Goal: Navigation & Orientation: Find specific page/section

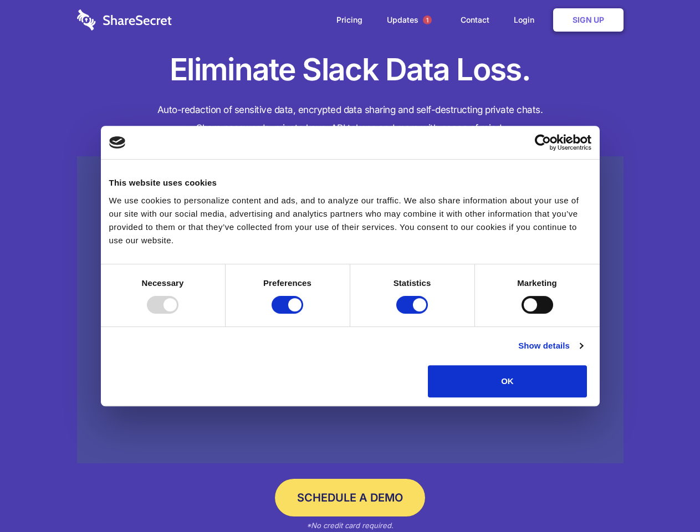
click at [179, 314] on div at bounding box center [163, 305] width 32 height 18
click at [303, 314] on input "Preferences" at bounding box center [288, 305] width 32 height 18
checkbox input "false"
click at [414, 314] on input "Statistics" at bounding box center [413, 305] width 32 height 18
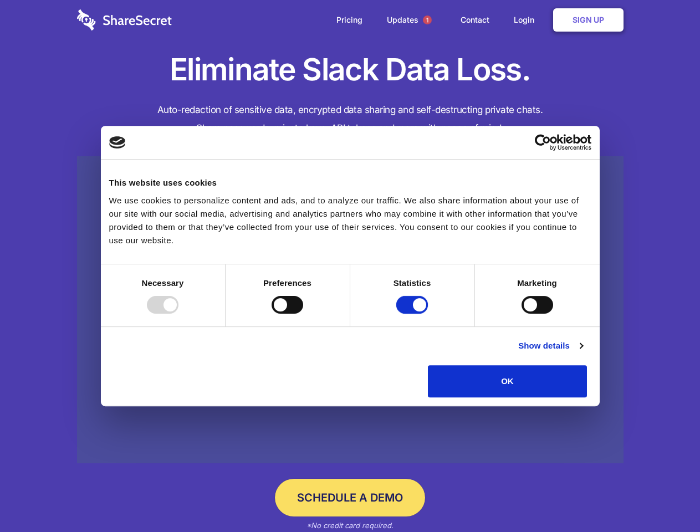
checkbox input "false"
click at [522, 314] on input "Marketing" at bounding box center [538, 305] width 32 height 18
checkbox input "true"
click at [583, 353] on link "Show details" at bounding box center [551, 345] width 64 height 13
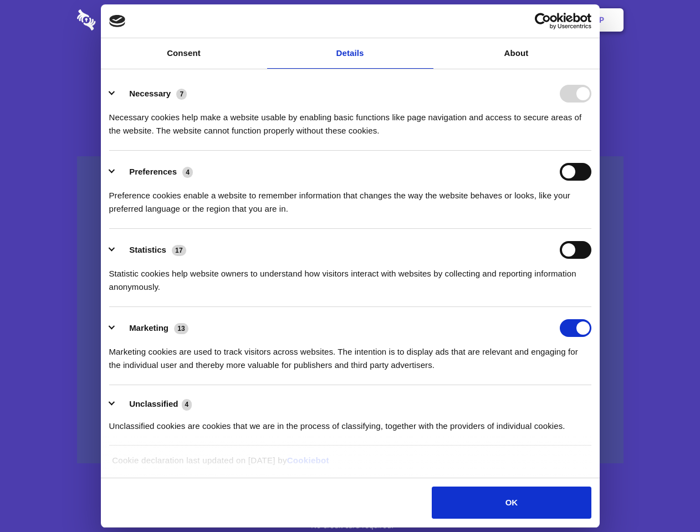
click at [592, 151] on li "Necessary 7 Necessary cookies help make a website usable by enabling basic func…" at bounding box center [350, 112] width 483 height 78
click at [427, 20] on span "1" at bounding box center [427, 20] width 9 height 9
